Goal: Task Accomplishment & Management: Use online tool/utility

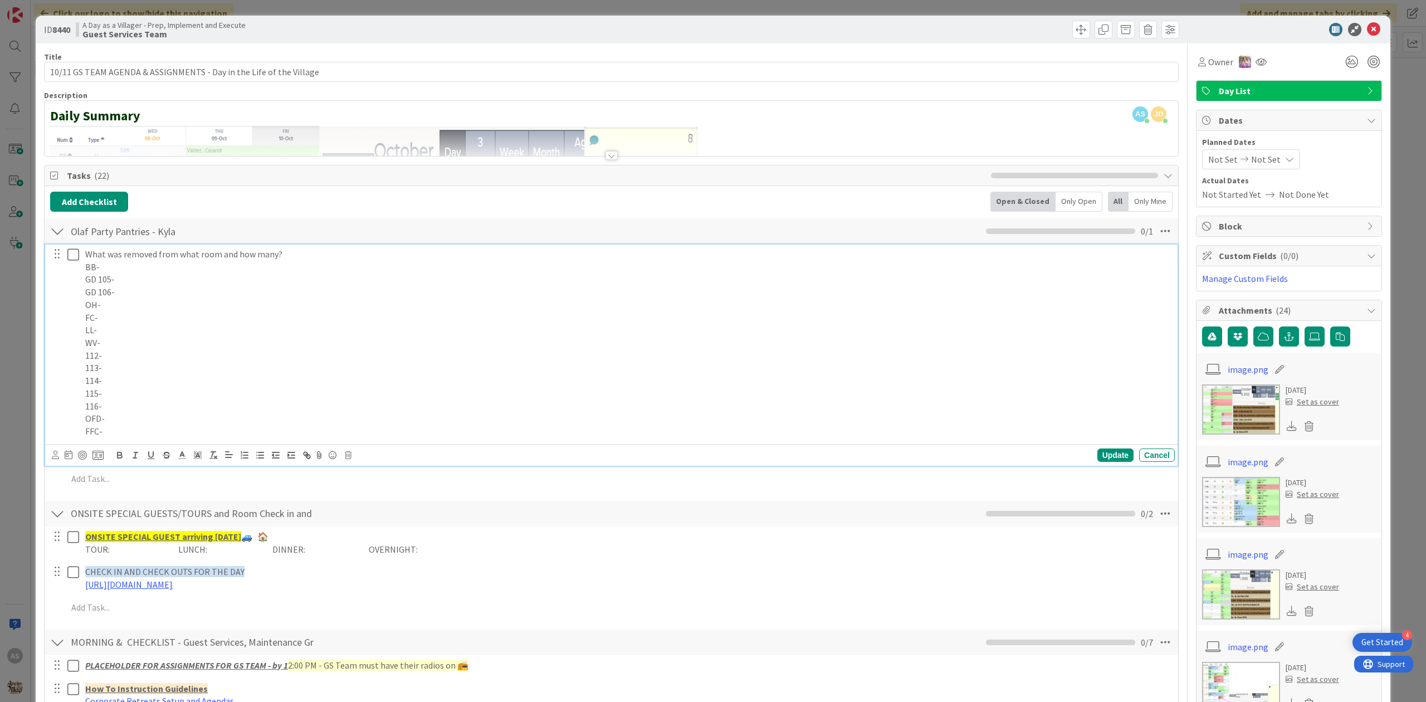
click at [161, 263] on p "BB-" at bounding box center [627, 267] width 1085 height 13
click at [167, 275] on p "GD 105-" at bounding box center [627, 279] width 1085 height 13
click at [145, 394] on p "115-" at bounding box center [627, 393] width 1085 height 13
click at [123, 308] on p "OH-" at bounding box center [627, 304] width 1085 height 13
click at [131, 324] on p "FC-" at bounding box center [627, 317] width 1085 height 13
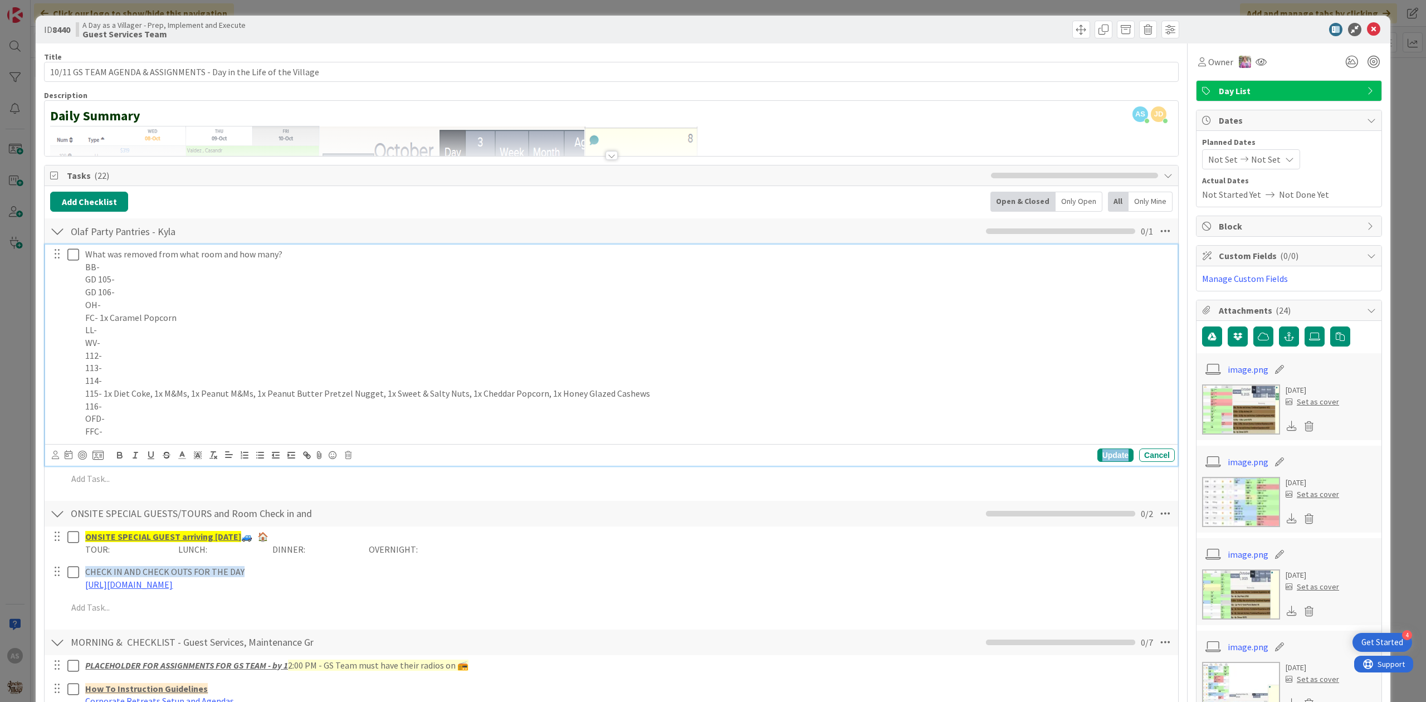
click at [1099, 457] on div "Update" at bounding box center [1115, 454] width 36 height 13
click at [72, 254] on icon at bounding box center [73, 254] width 12 height 13
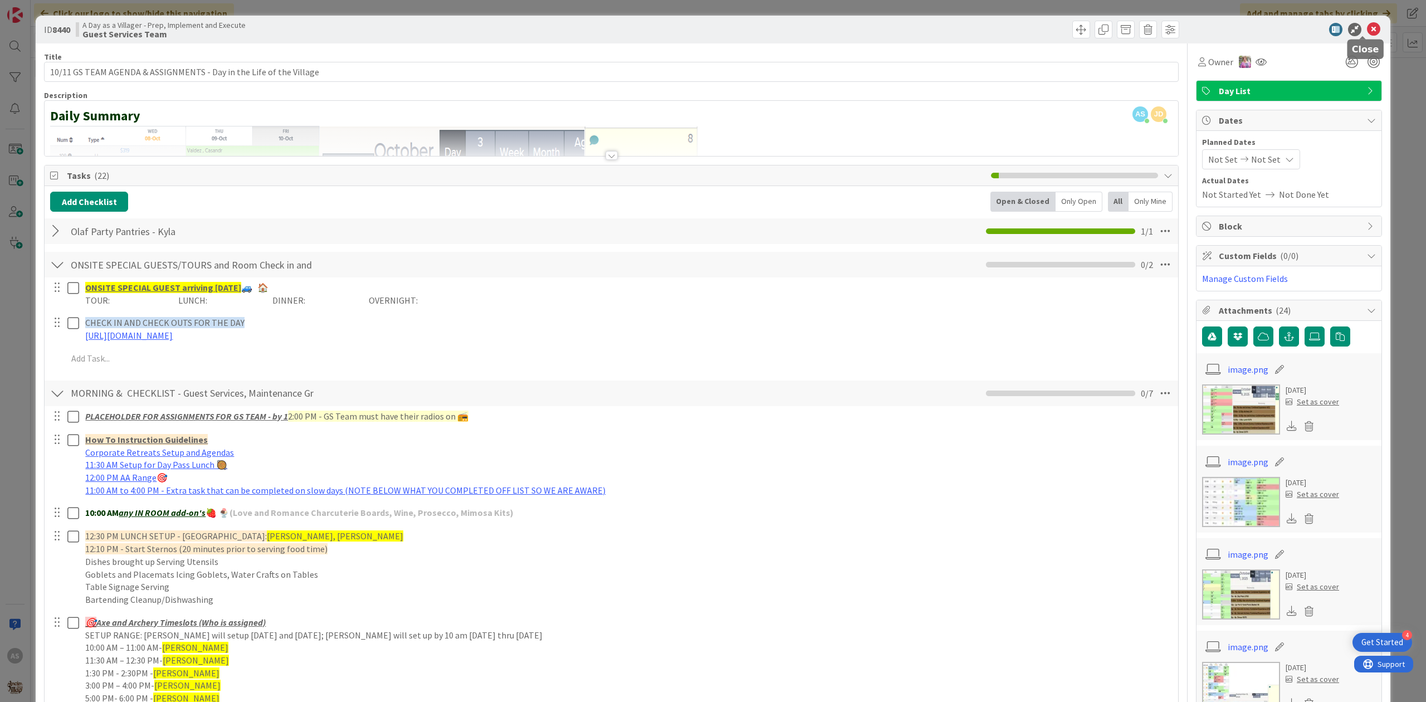
click at [1367, 30] on icon at bounding box center [1373, 29] width 13 height 13
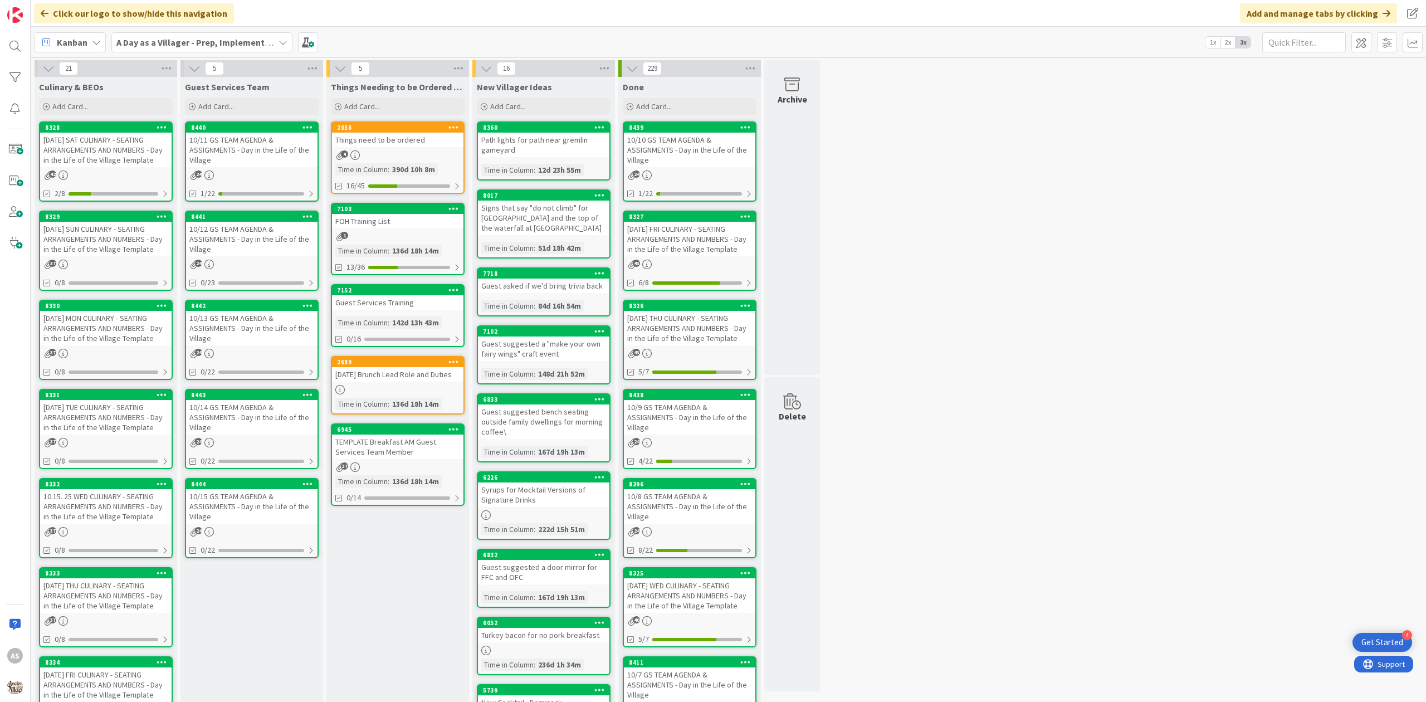
click at [251, 236] on div "10/12 GS TEAM AGENDA & ASSIGNMENTS - Day in the Life of the Village" at bounding box center [251, 239] width 131 height 35
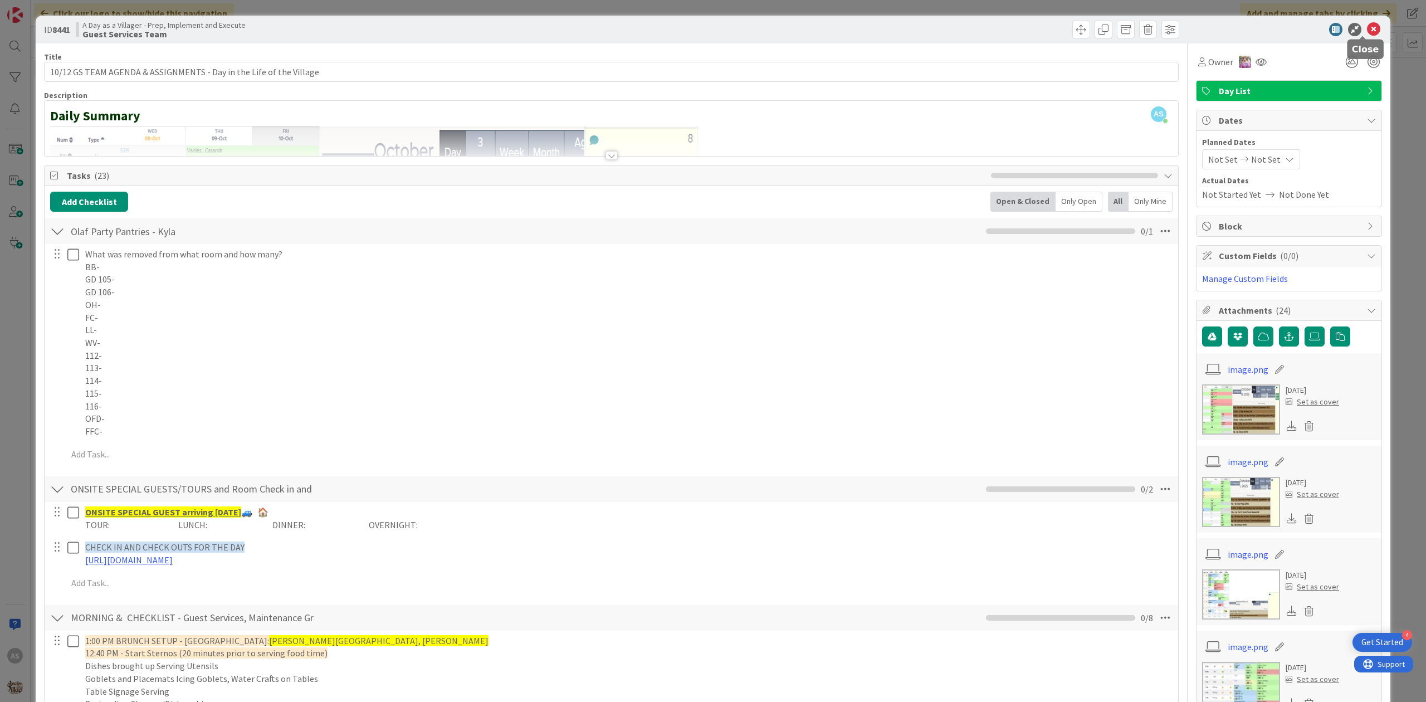
click at [1367, 27] on icon at bounding box center [1373, 29] width 13 height 13
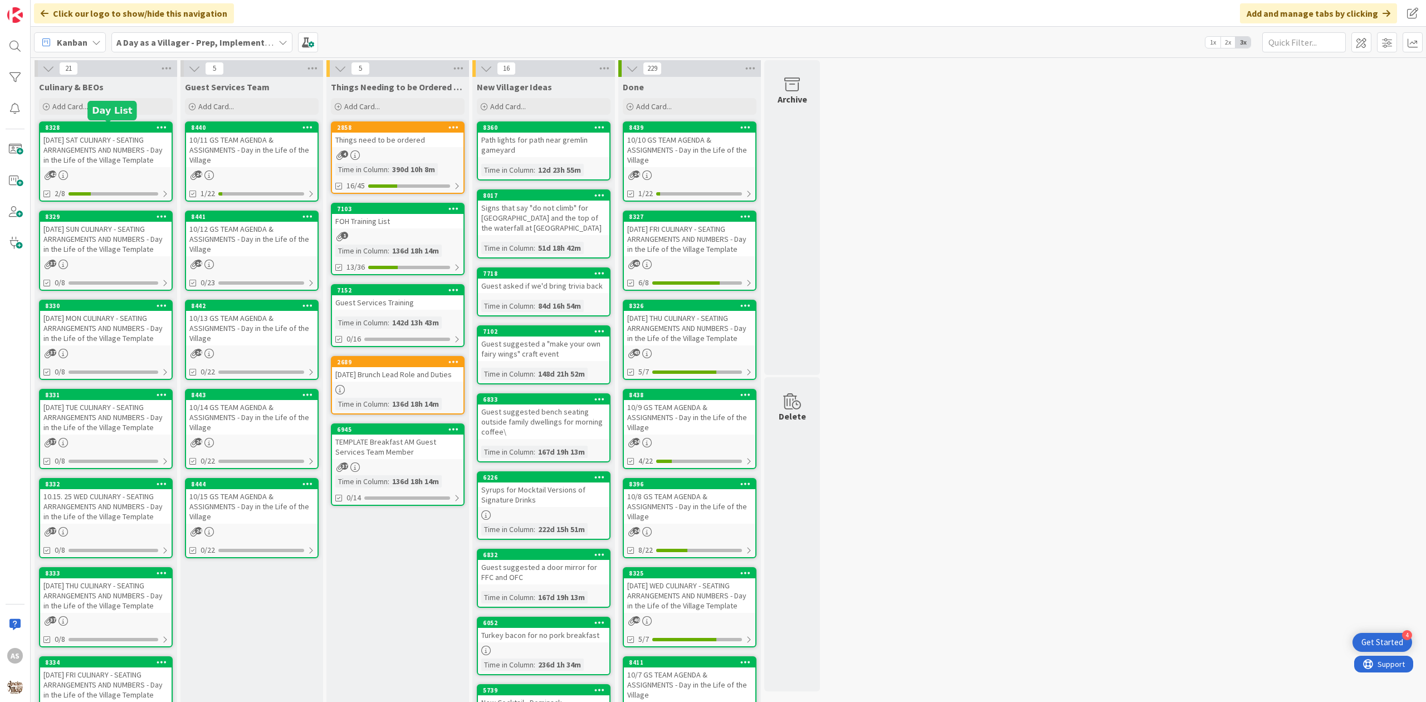
click at [80, 161] on div "[DATE] SAT CULINARY - SEATING ARRANGEMENTS AND NUMBERS - Day in the Life of the…" at bounding box center [105, 150] width 131 height 35
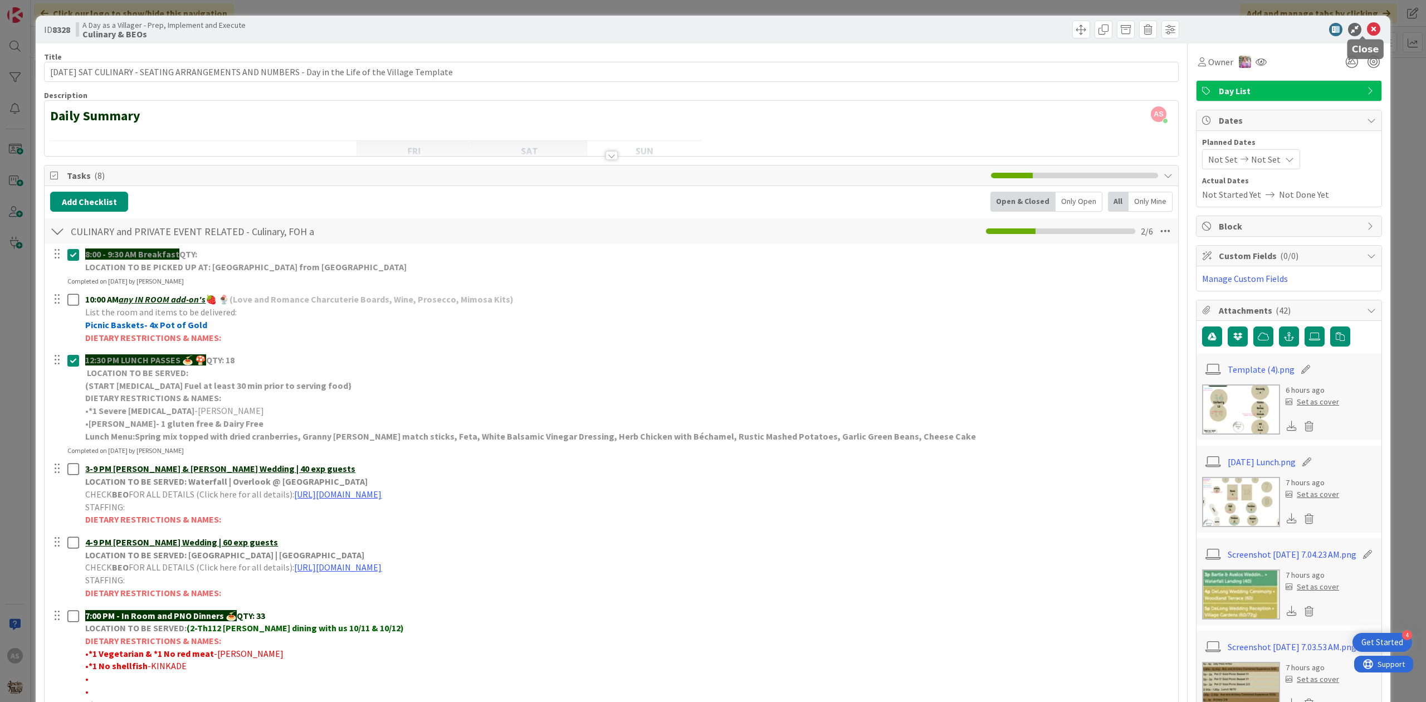
click at [1367, 32] on icon at bounding box center [1373, 29] width 13 height 13
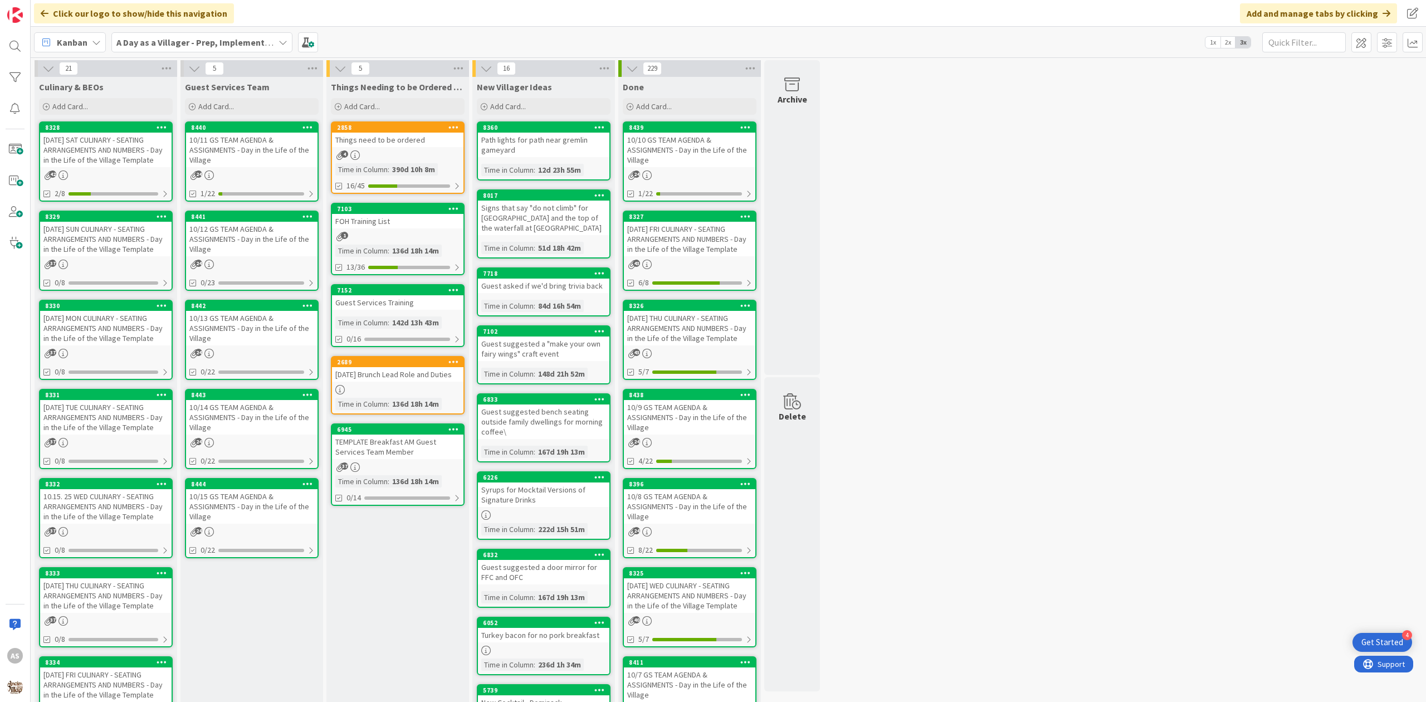
click at [258, 159] on div "10/11 GS TEAM AGENDA & ASSIGNMENTS - Day in the Life of the Village" at bounding box center [251, 150] width 131 height 35
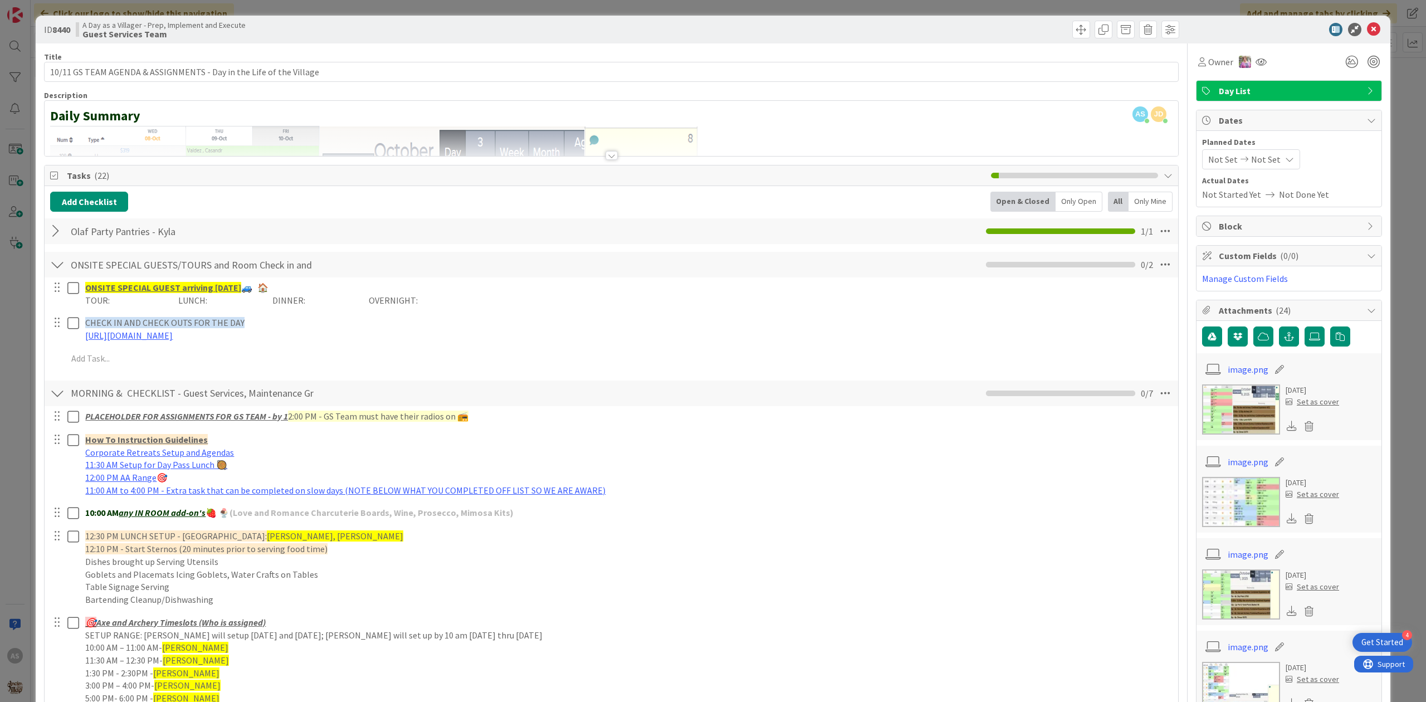
click at [56, 238] on div at bounding box center [57, 231] width 14 height 20
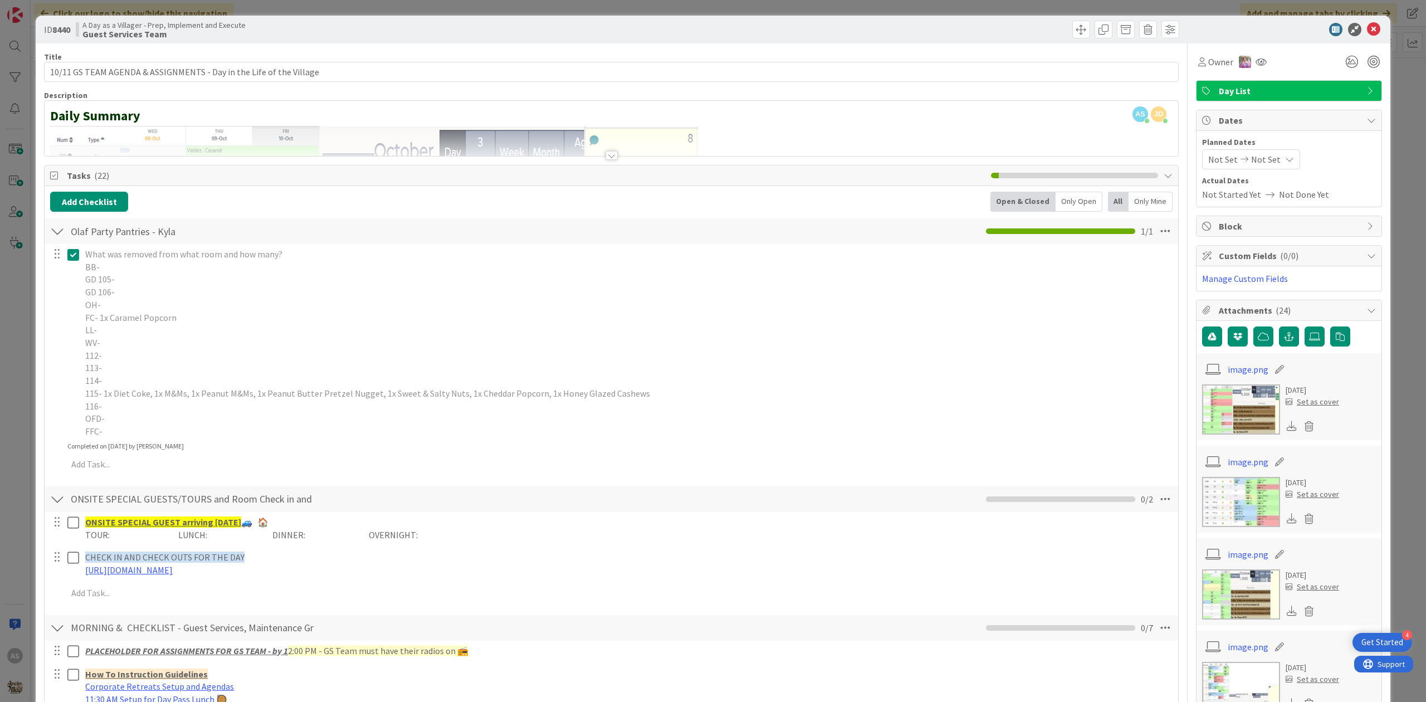
click at [69, 259] on icon at bounding box center [73, 254] width 12 height 13
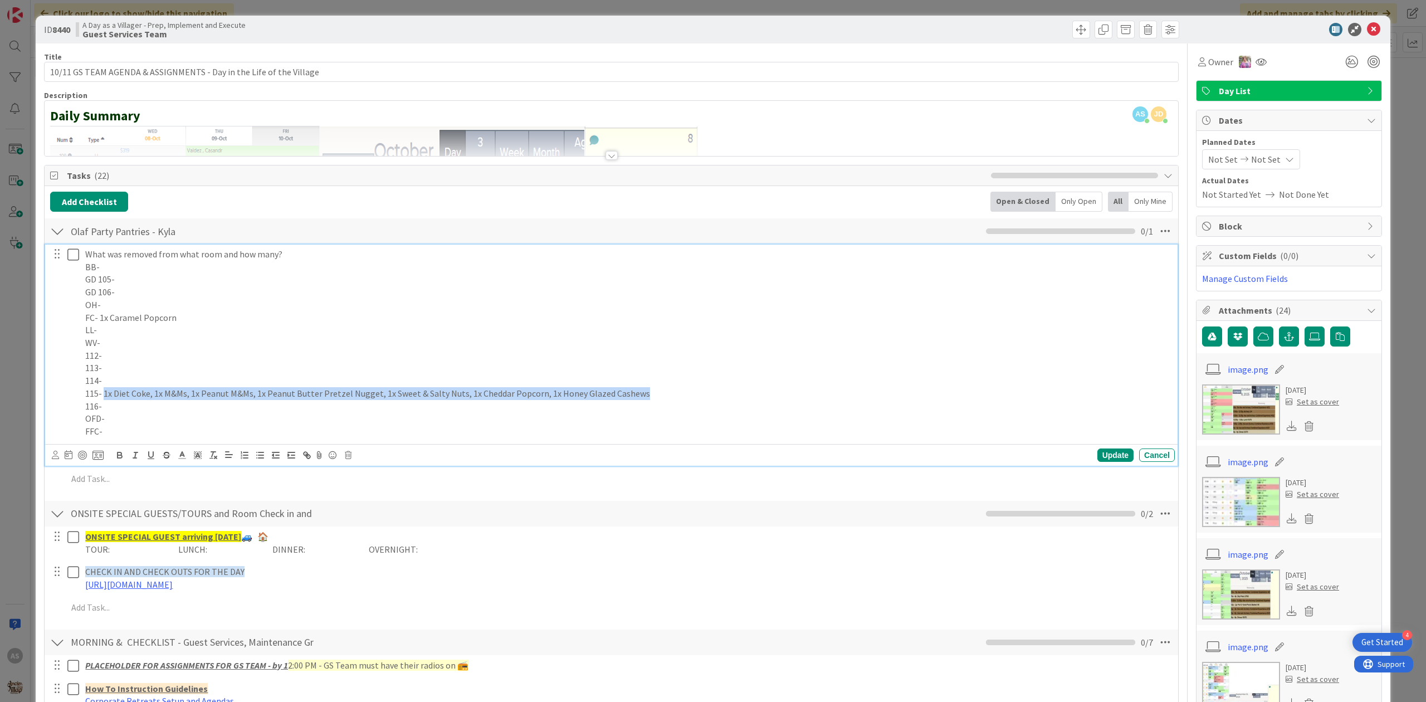
drag, startPoint x: 649, startPoint y: 393, endPoint x: 105, endPoint y: 399, distance: 544.6
click at [105, 399] on p "115- 1x Diet Coke, 1x M&Ms, 1x Peanut M&Ms, 1x Peanut Butter Pretzel Nugget, 1x…" at bounding box center [627, 393] width 1085 height 13
copy p "1x Diet Coke, 1x M&Ms, 1x Peanut M&Ms, 1x Peanut Butter Pretzel Nugget, 1x Swee…"
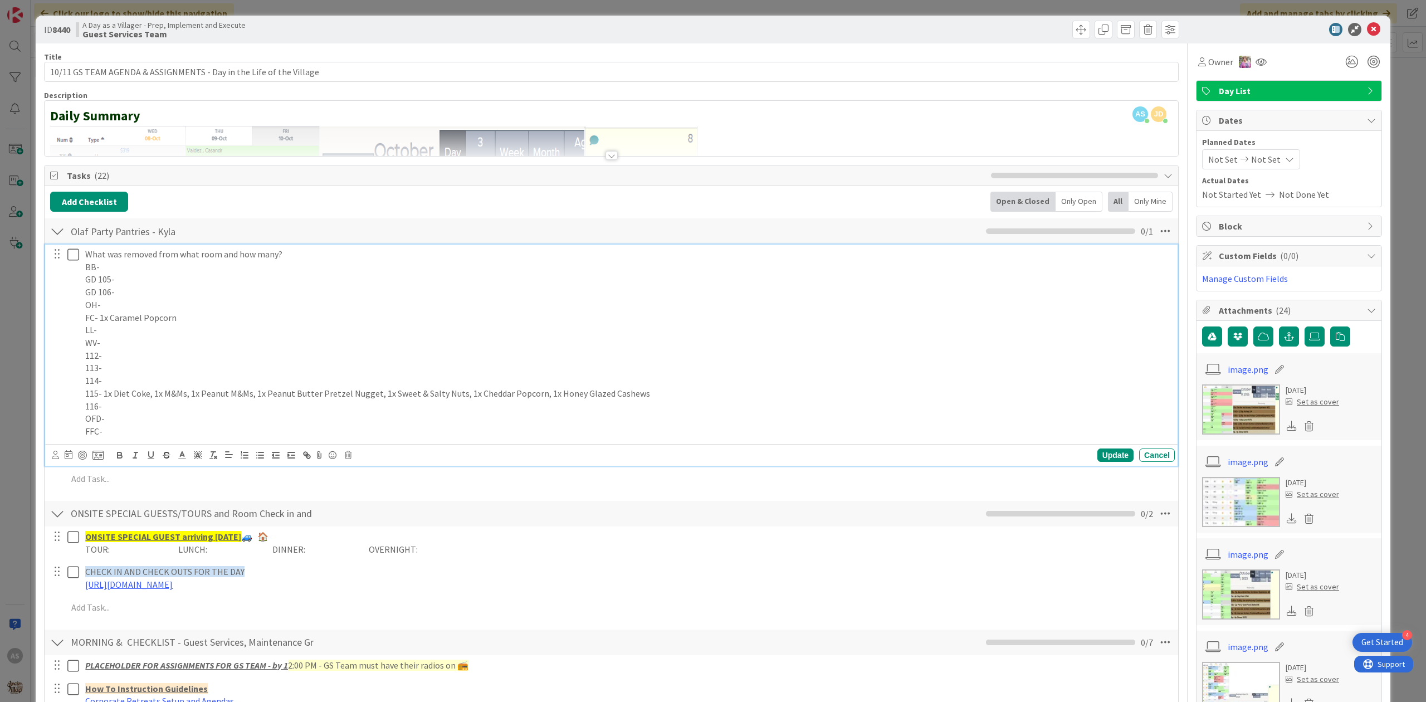
click at [203, 326] on p "LL-" at bounding box center [627, 330] width 1085 height 13
drag, startPoint x: 185, startPoint y: 324, endPoint x: 99, endPoint y: 316, distance: 86.1
click at [99, 316] on p "FC- 1x Caramel Popcorn" at bounding box center [627, 317] width 1085 height 13
copy p "1x Caramel Popcorn"
drag, startPoint x: 76, startPoint y: 259, endPoint x: 82, endPoint y: 264, distance: 8.4
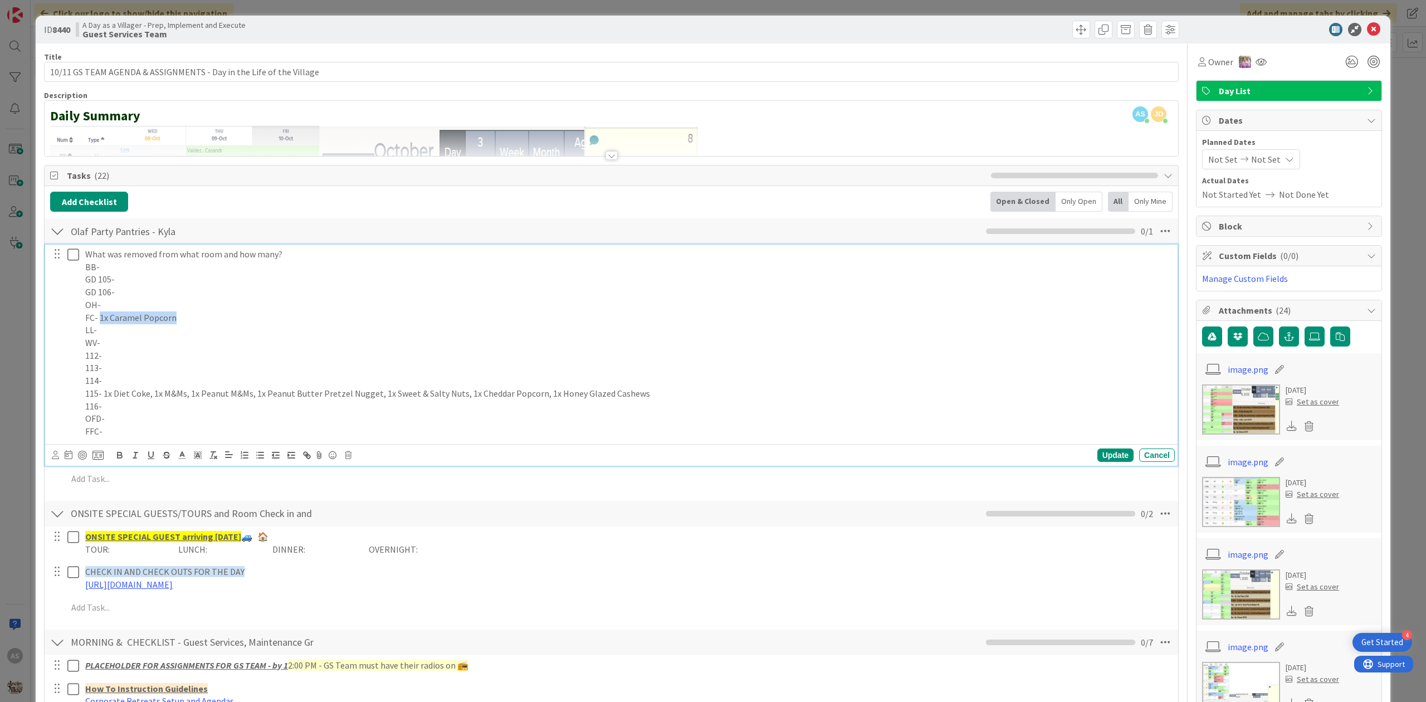
click at [77, 259] on icon at bounding box center [73, 254] width 12 height 13
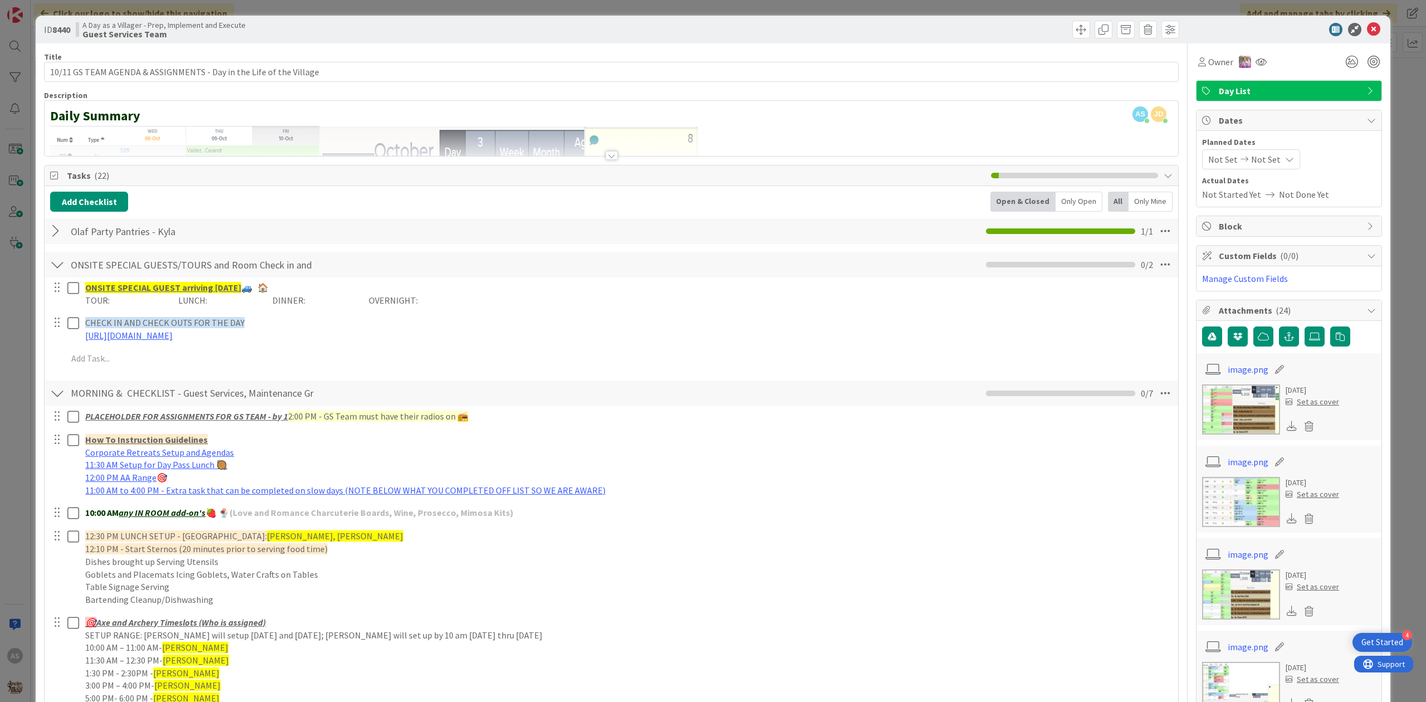
click at [1367, 32] on icon at bounding box center [1373, 29] width 13 height 13
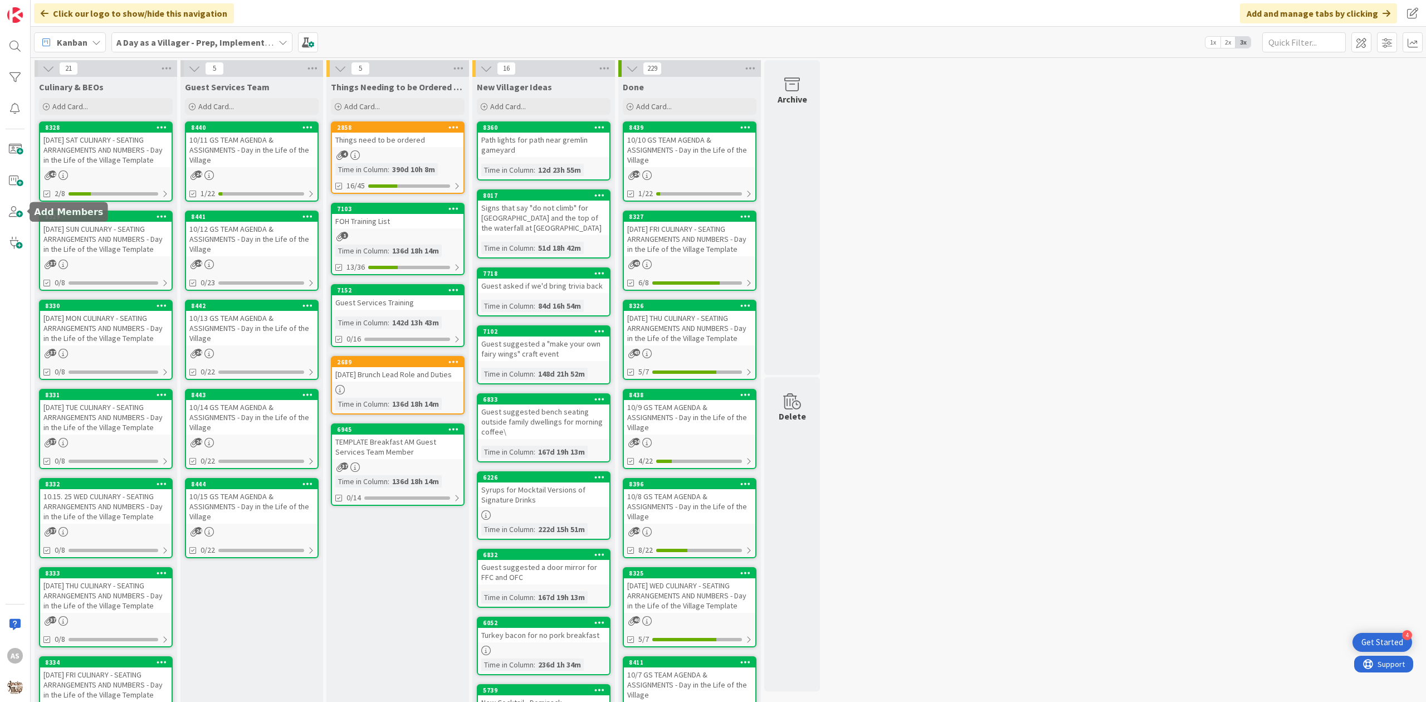
click at [95, 156] on div "[DATE] SAT CULINARY - SEATING ARRANGEMENTS AND NUMBERS - Day in the Life of the…" at bounding box center [105, 150] width 131 height 35
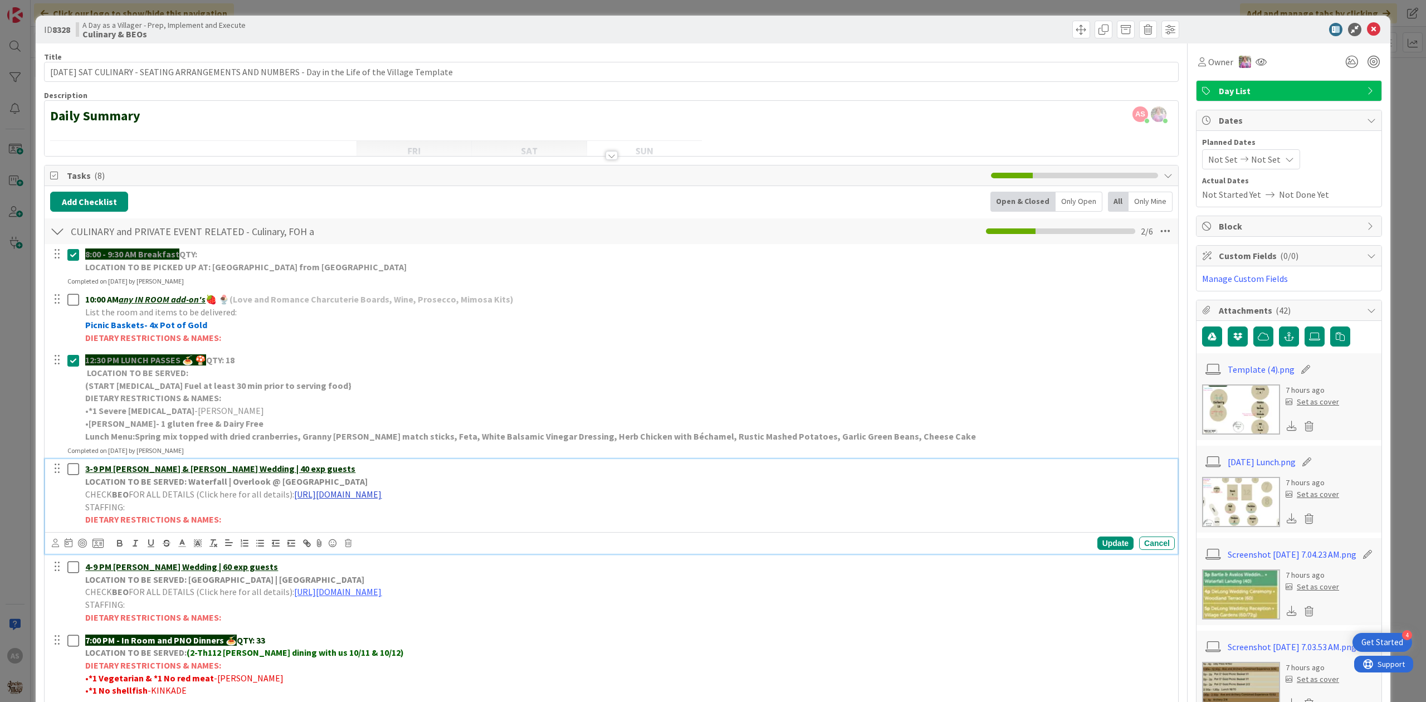
click at [381, 497] on link "[URL][DOMAIN_NAME]" at bounding box center [337, 493] width 87 height 11
click at [451, 513] on link "[URL][DOMAIN_NAME]" at bounding box center [426, 515] width 76 height 14
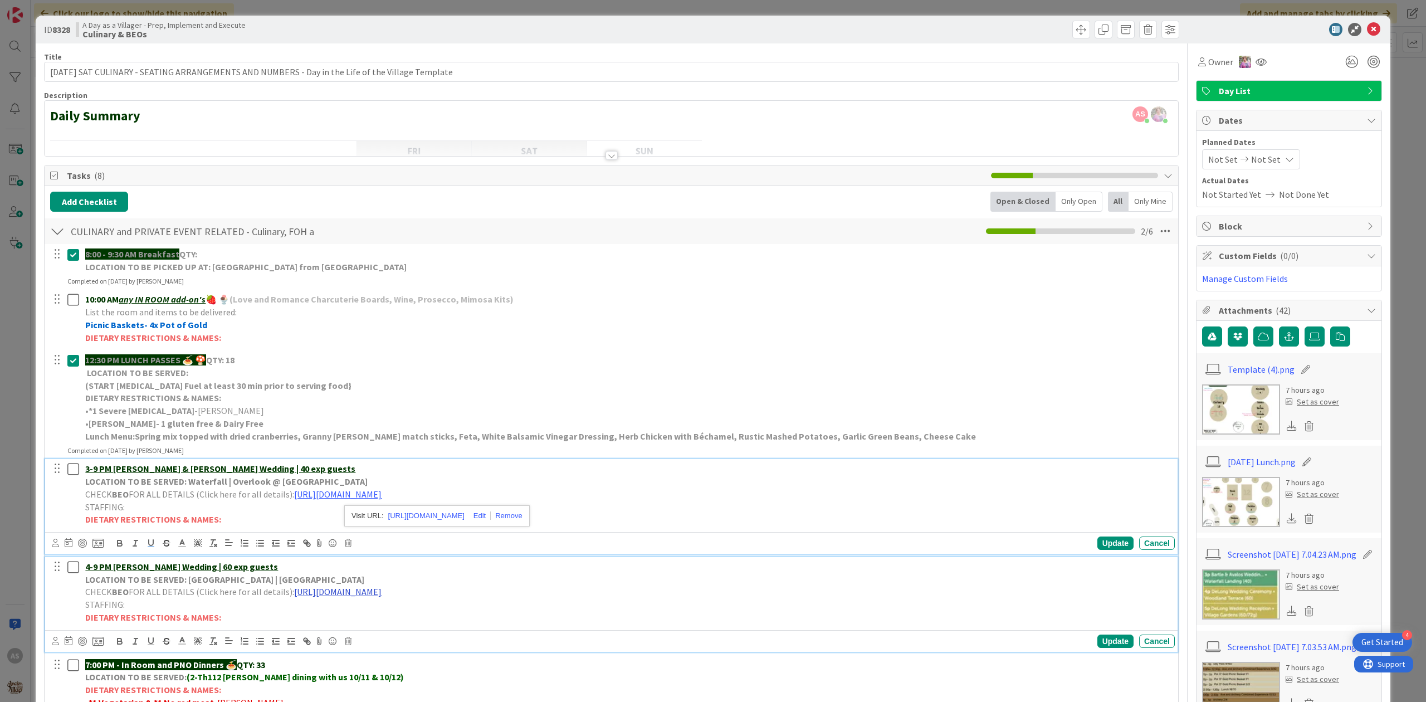
click at [379, 597] on link "[URL][DOMAIN_NAME]" at bounding box center [337, 591] width 87 height 11
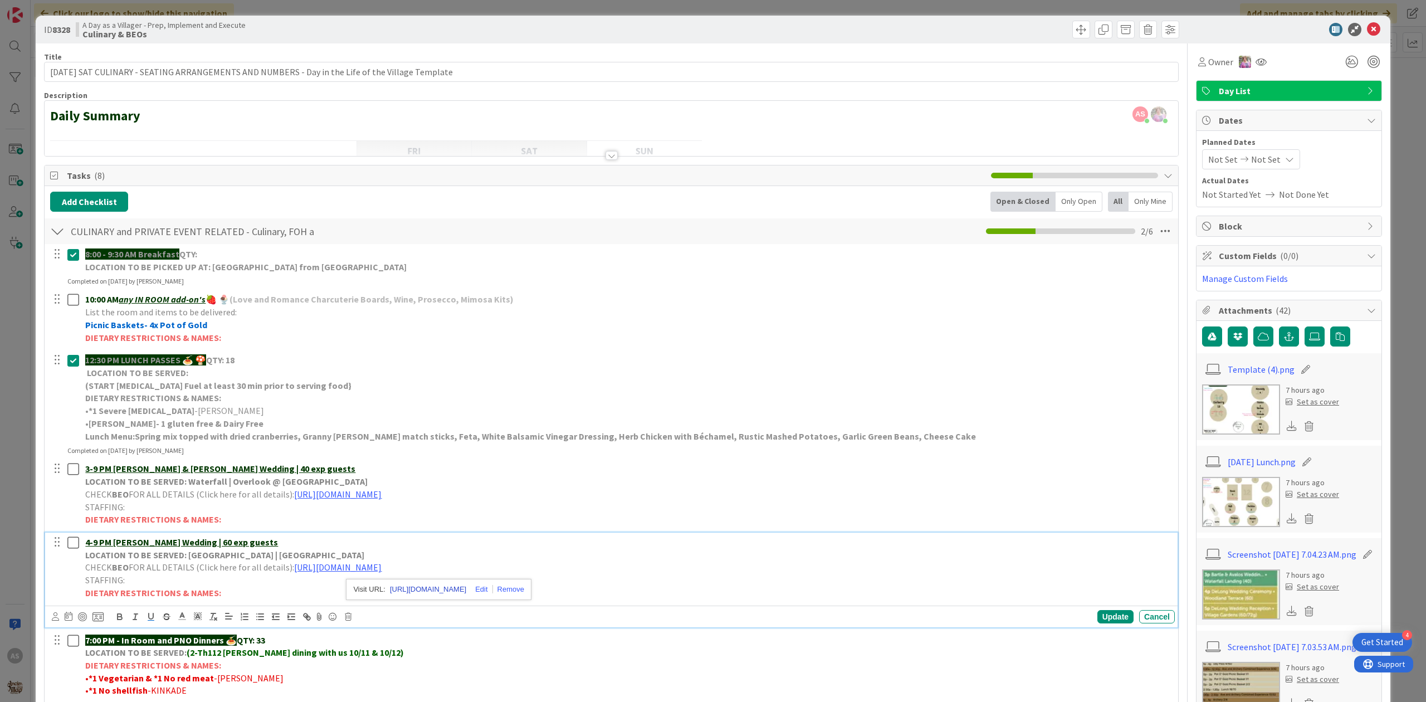
click at [450, 593] on link "[URL][DOMAIN_NAME]" at bounding box center [428, 589] width 76 height 14
click at [1360, 38] on div "ID 8328 A Day as a Villager - Prep, Implement and Execute Culinary & BEOs" at bounding box center [713, 30] width 1354 height 28
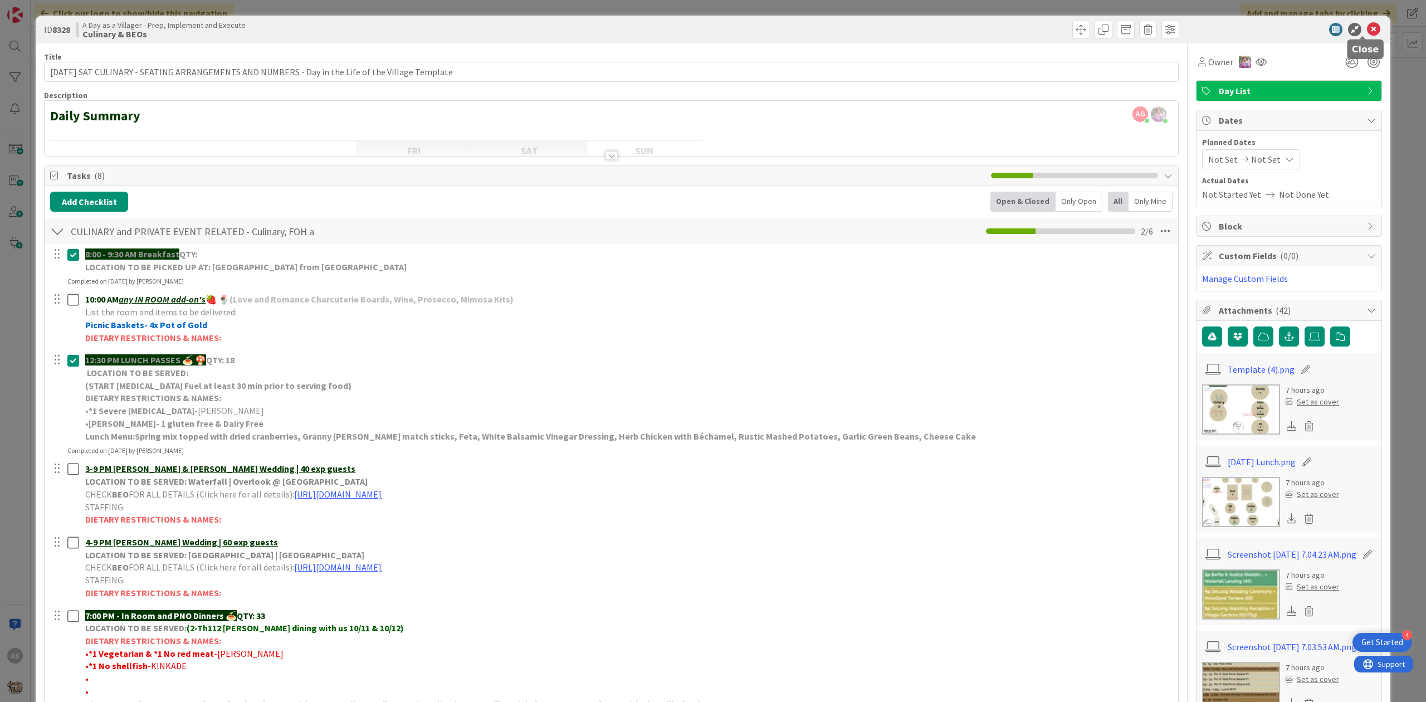
click at [1367, 30] on icon at bounding box center [1373, 29] width 13 height 13
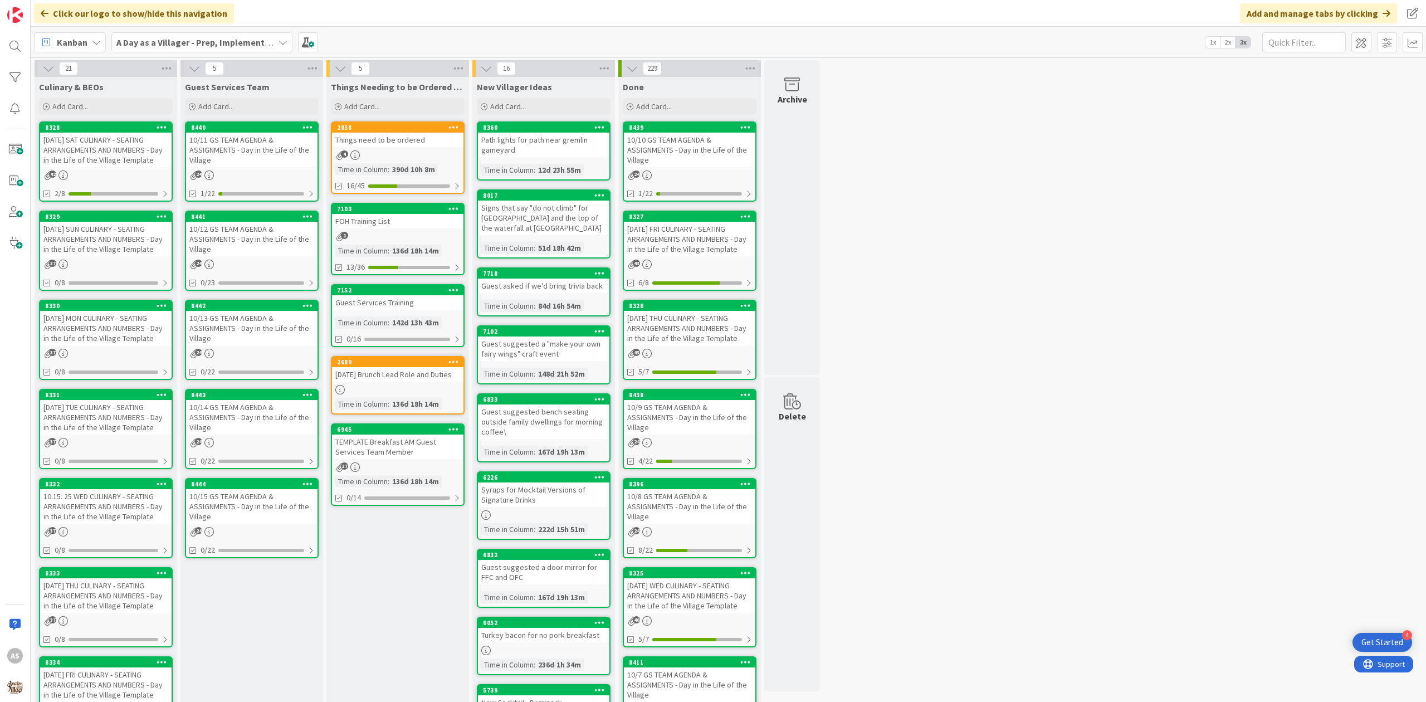
click at [229, 156] on div "10/11 GS TEAM AGENDA & ASSIGNMENTS - Day in the Life of the Village" at bounding box center [251, 150] width 131 height 35
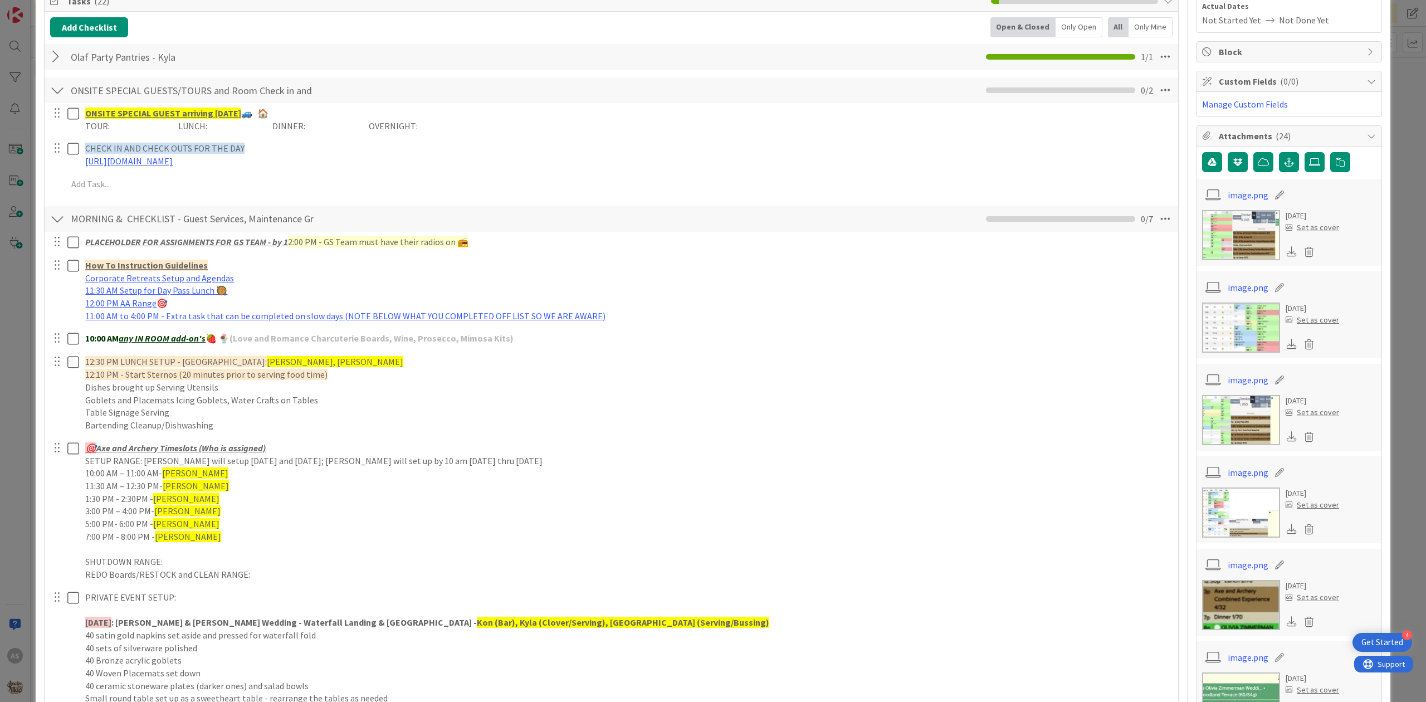
scroll to position [297, 0]
